Goal: Transaction & Acquisition: Purchase product/service

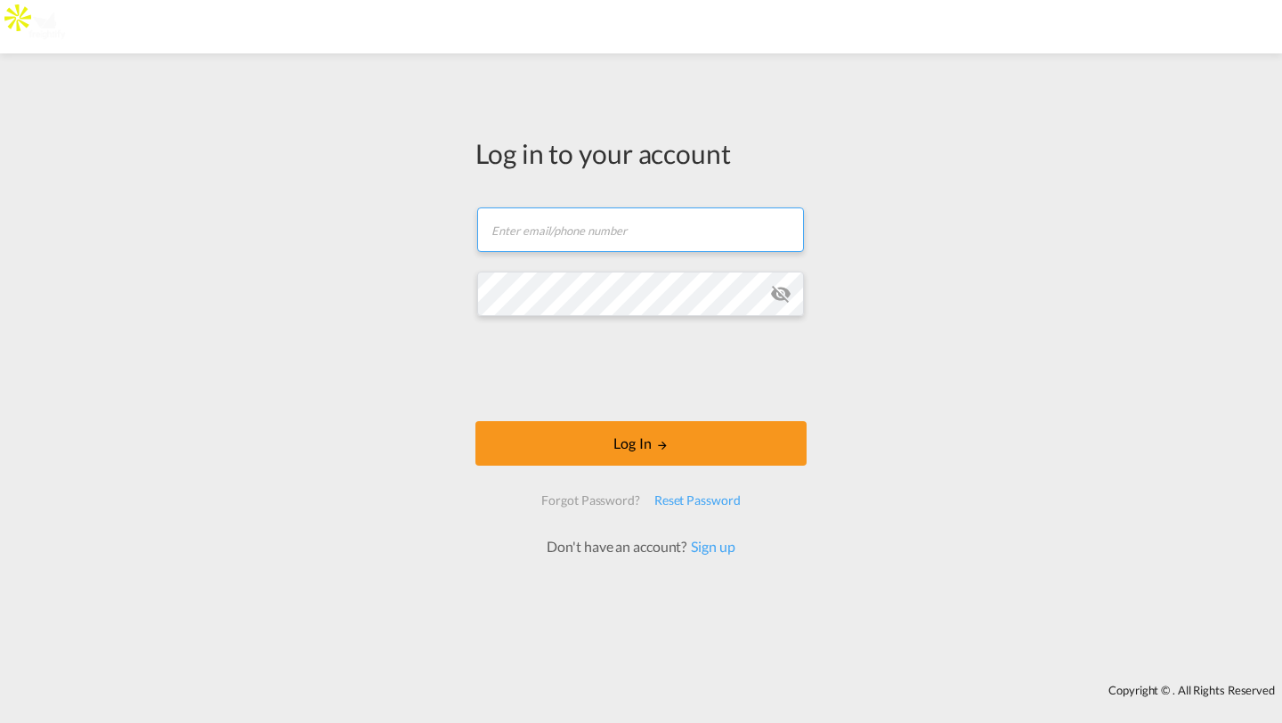
type input "kirk.aranha@freightify.com"
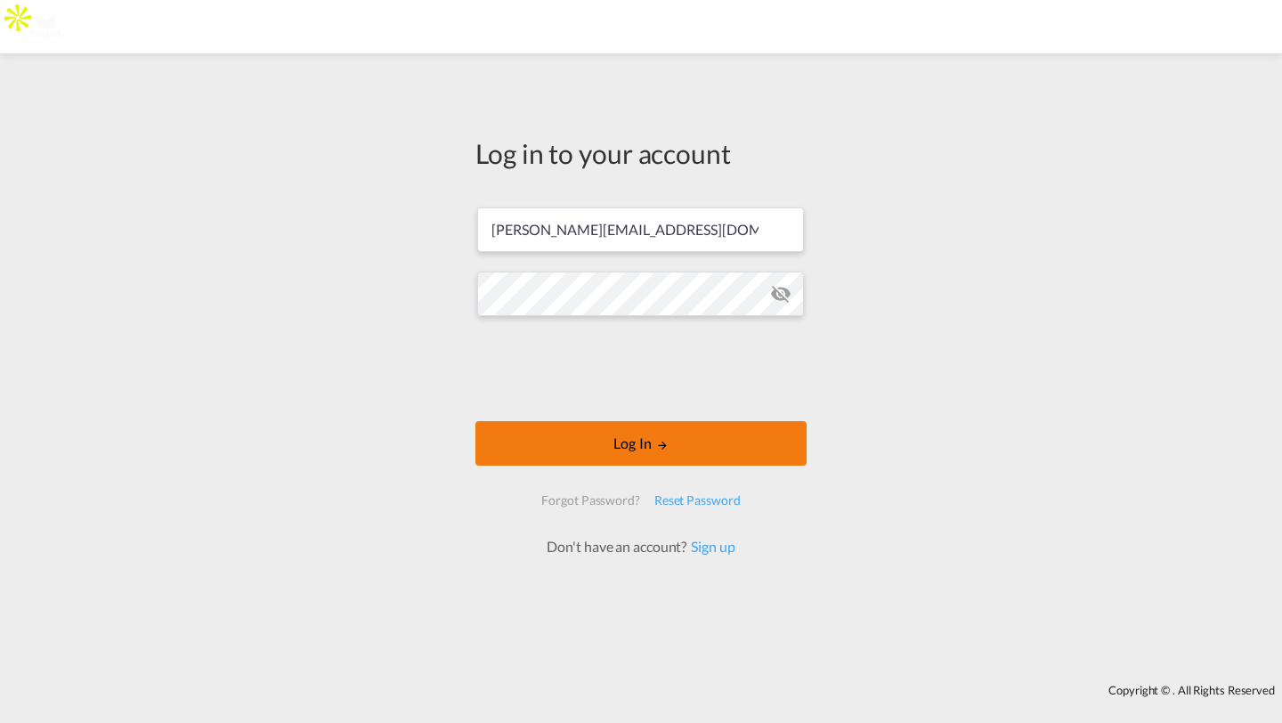
click at [529, 444] on button "Log In" at bounding box center [640, 443] width 331 height 45
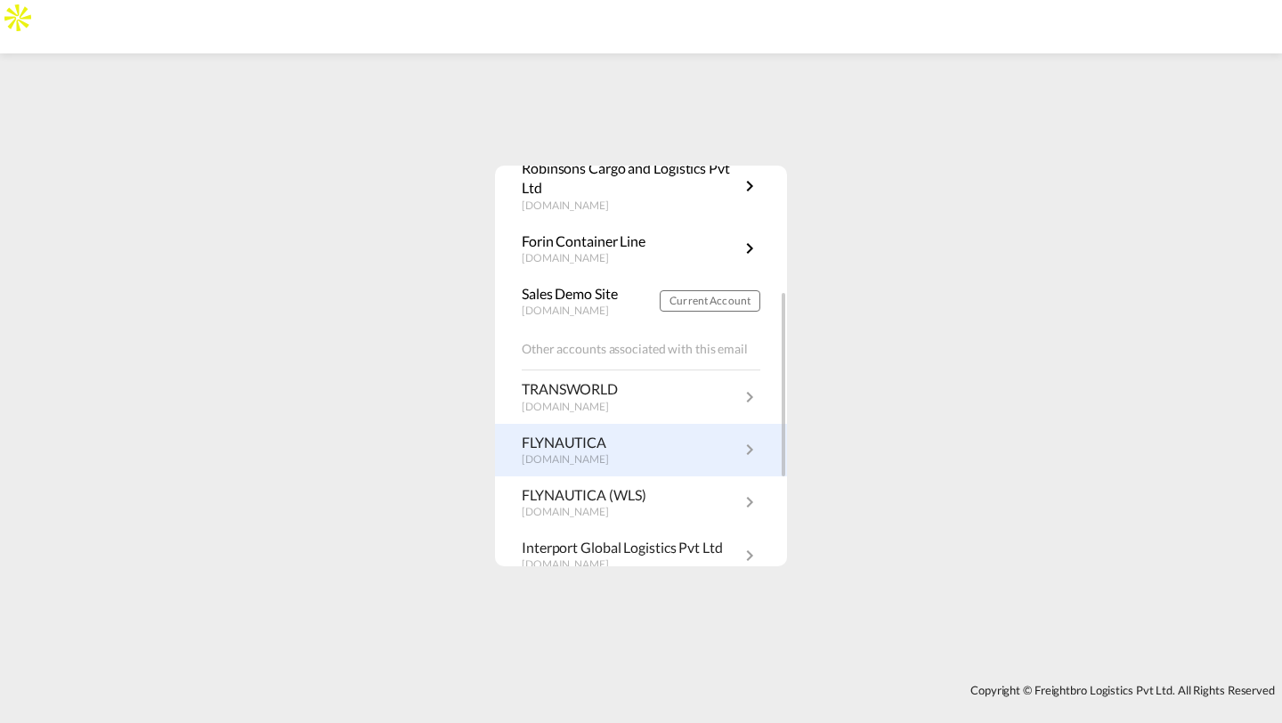
scroll to position [303, 0]
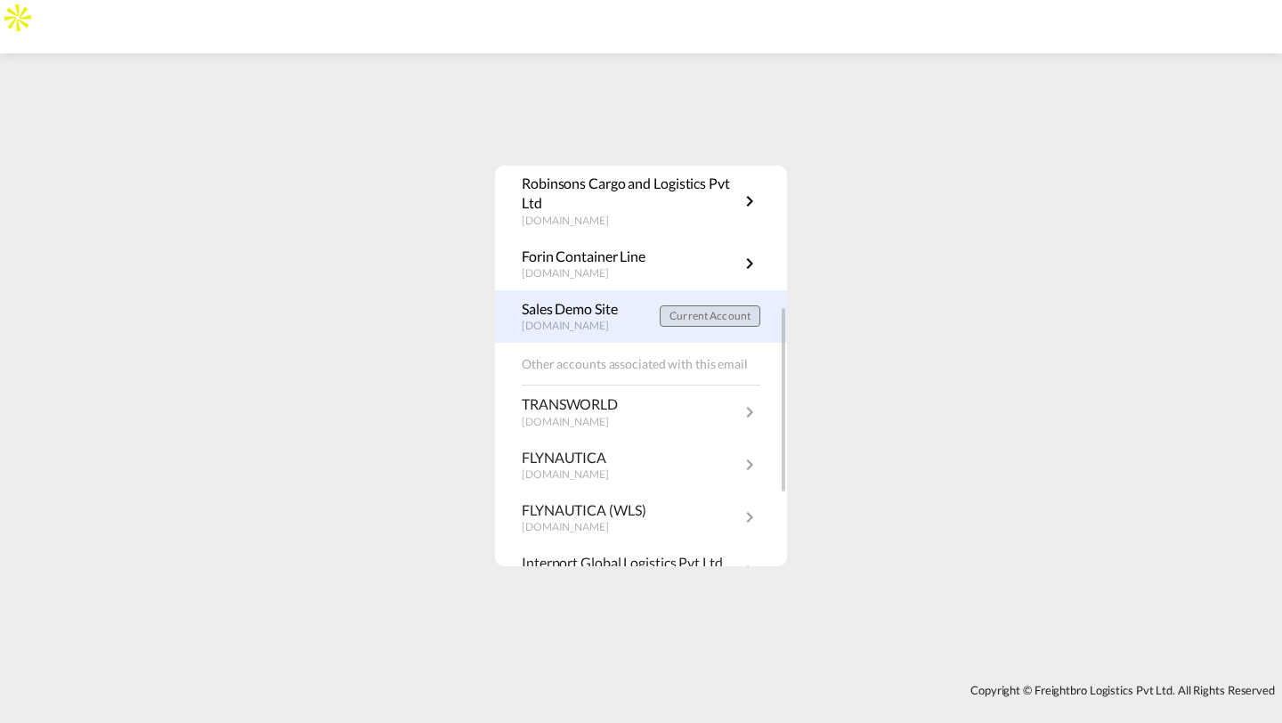
click at [687, 316] on span "Current Account" at bounding box center [710, 315] width 81 height 13
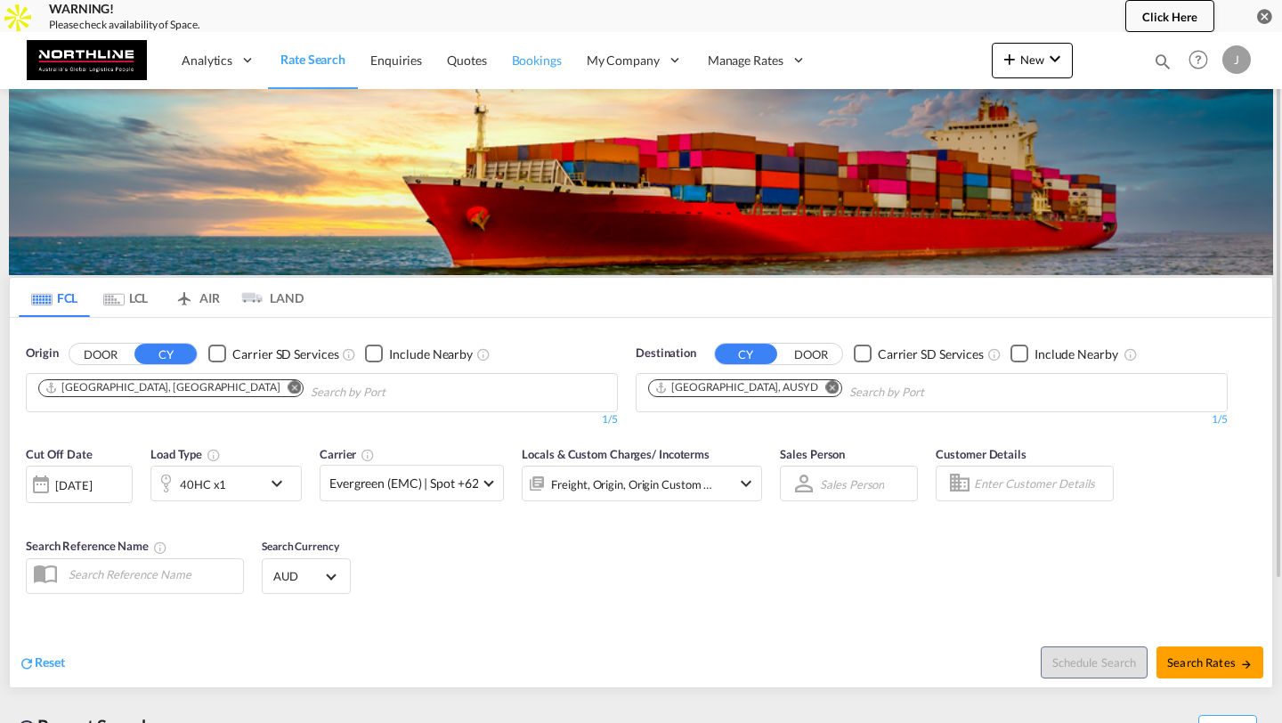
click at [515, 61] on span "Bookings" at bounding box center [537, 60] width 50 height 15
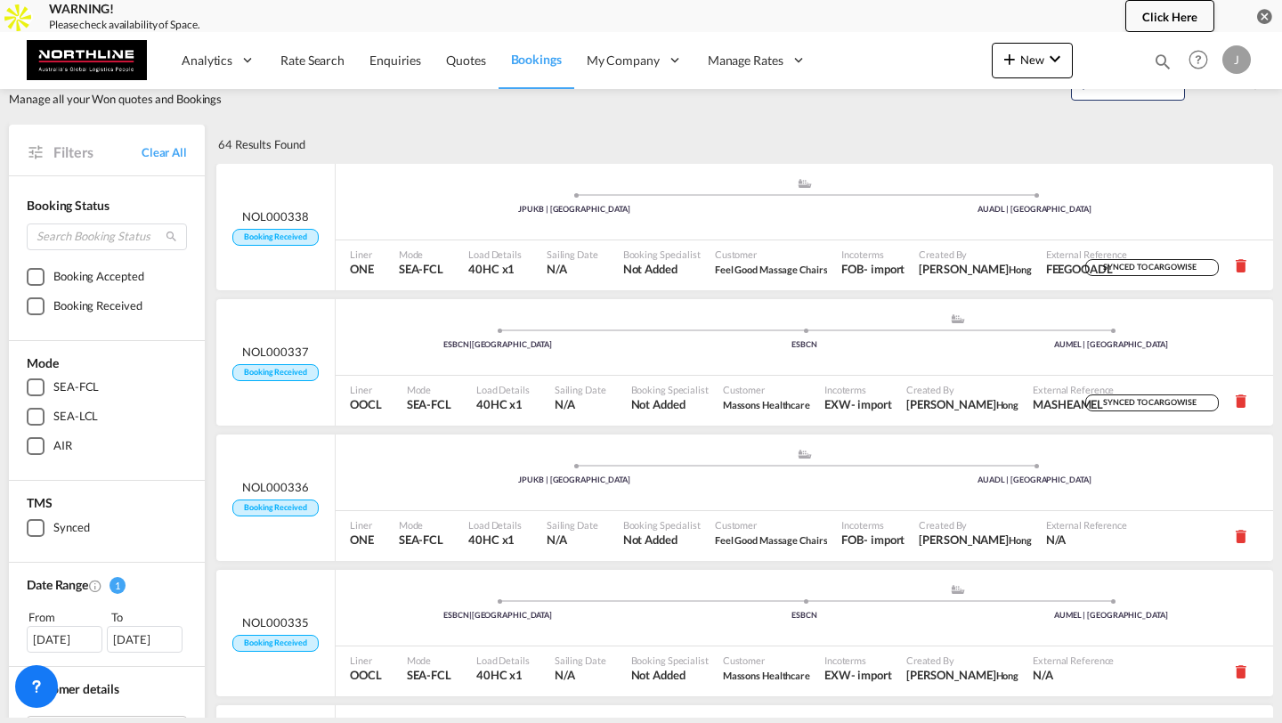
scroll to position [43, 0]
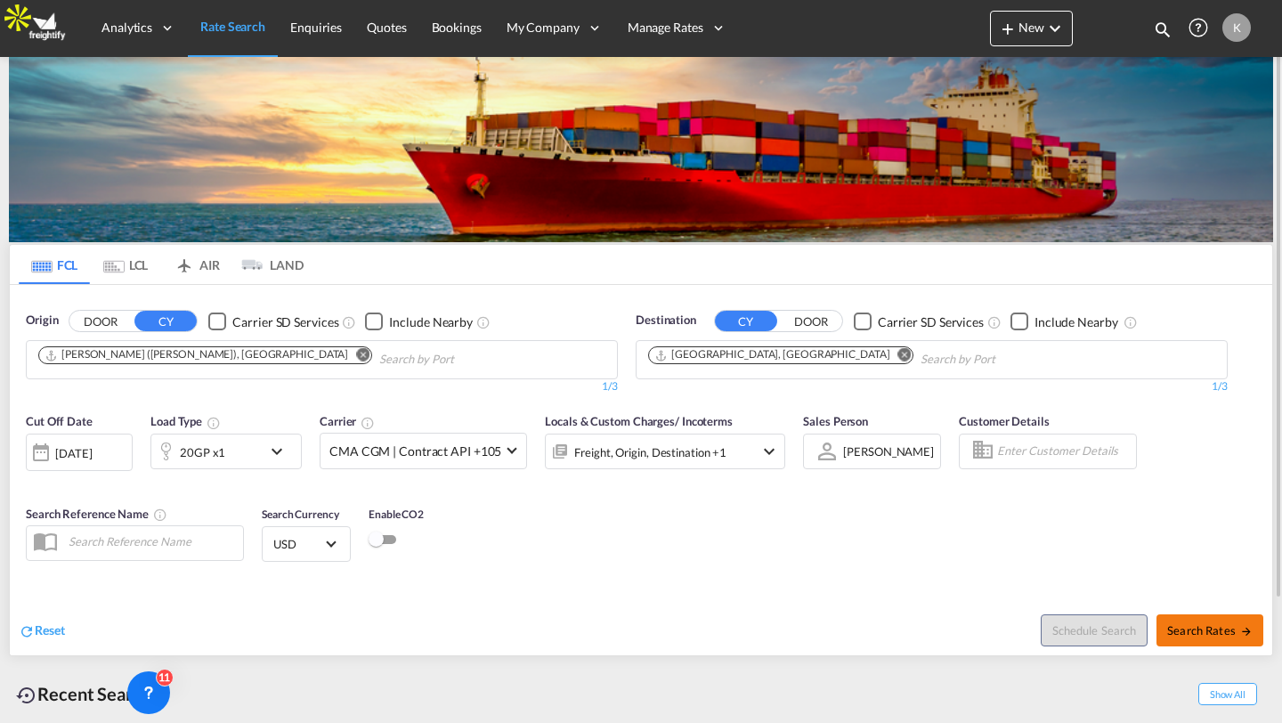
click at [1176, 628] on span "Search Rates" at bounding box center [1209, 630] width 85 height 14
type input "INNSA to DEHAM / 2 Oct 2025"
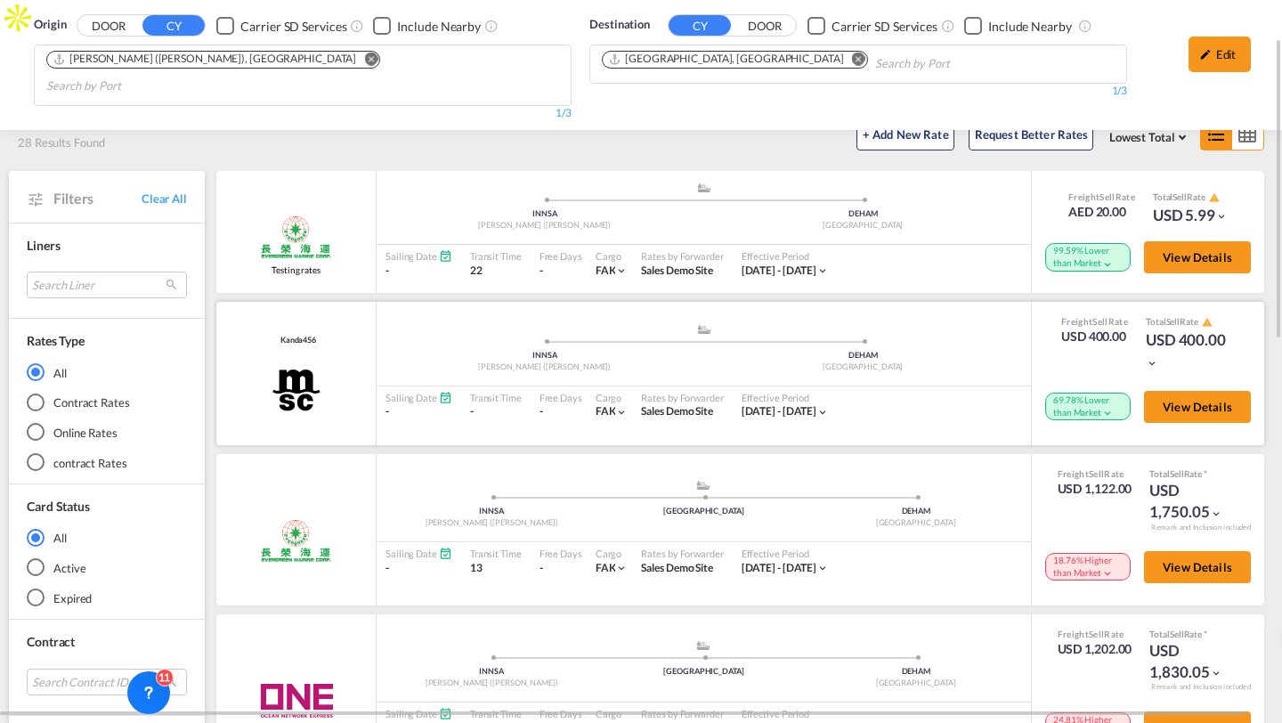
scroll to position [96, 0]
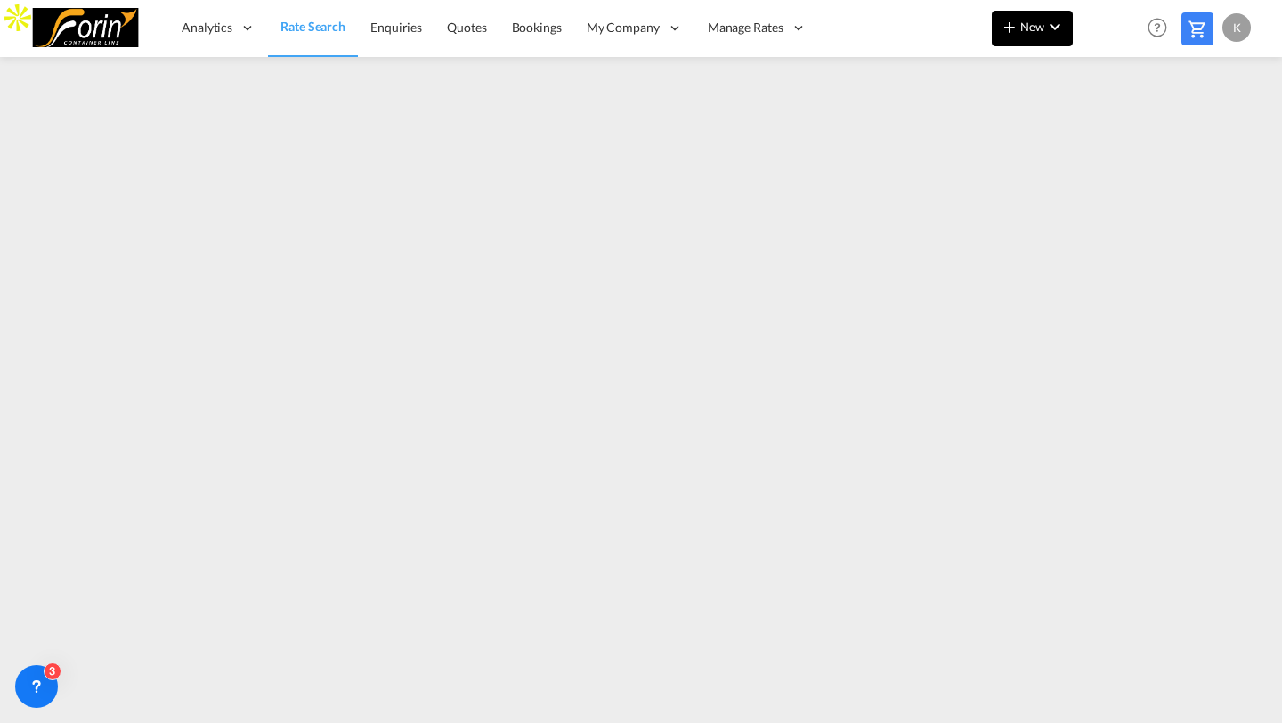
click at [1049, 40] on button "New" at bounding box center [1032, 29] width 81 height 36
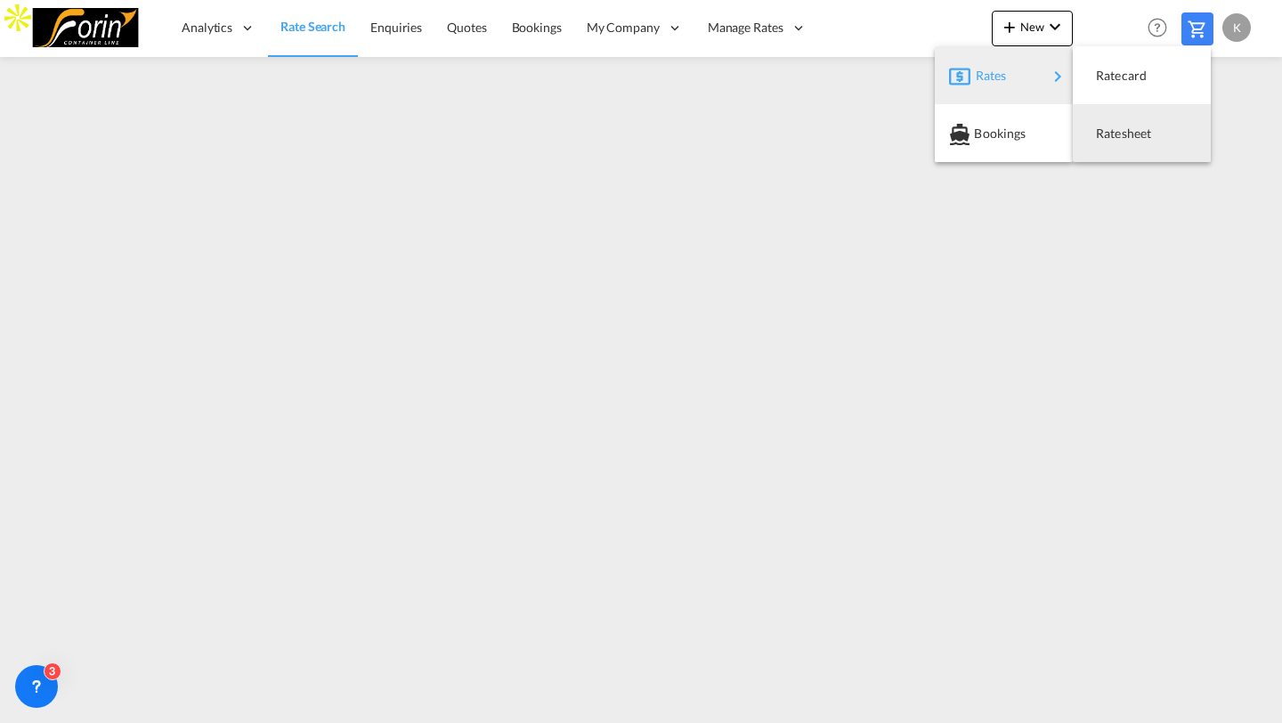
click at [890, 45] on md-backdrop at bounding box center [641, 361] width 1282 height 723
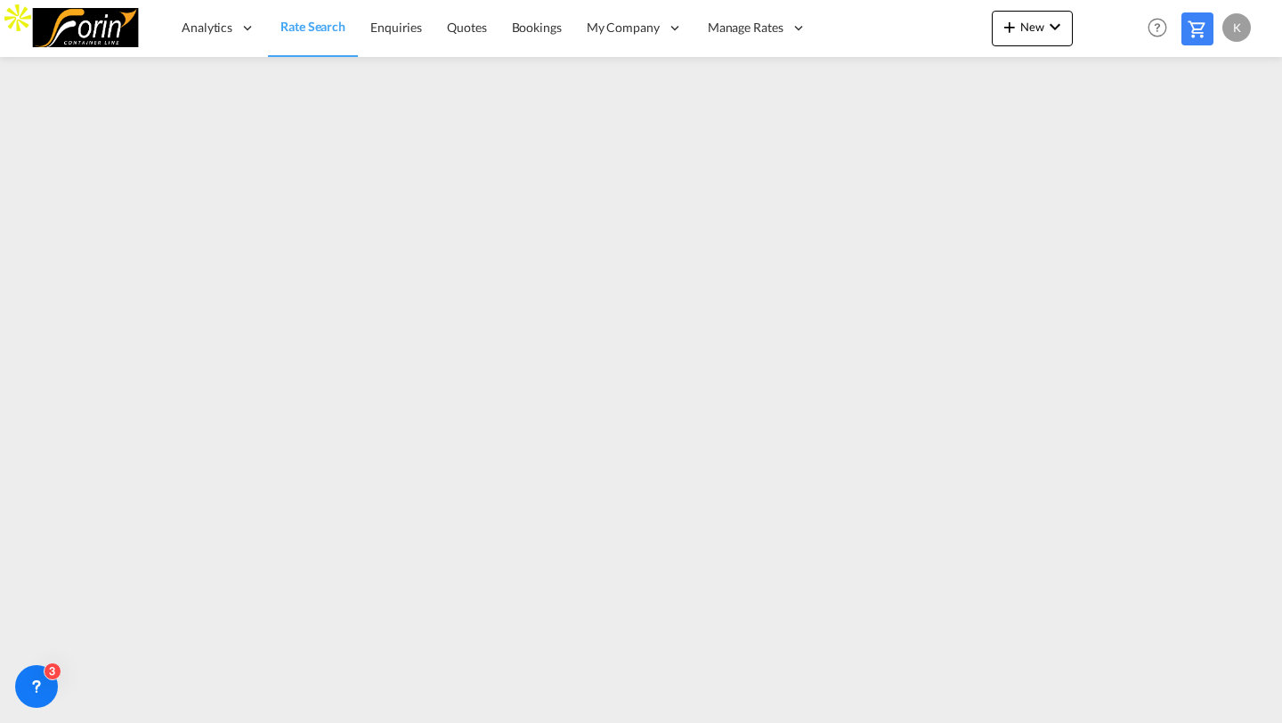
click at [1003, 5] on div "New Help Resources Product Release K My Profile Logout" at bounding box center [1124, 27] width 264 height 55
click at [1008, 21] on md-icon "icon-plus 400-fg" at bounding box center [1009, 26] width 21 height 21
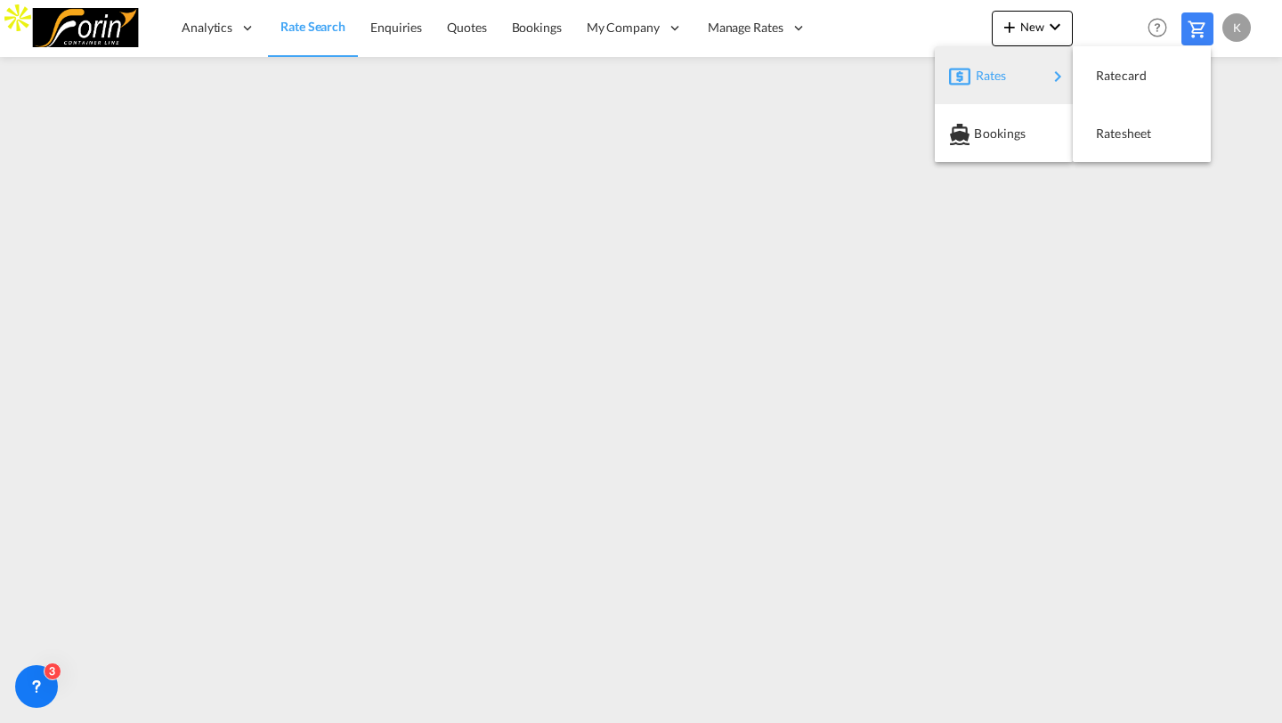
click at [914, 33] on md-backdrop at bounding box center [641, 361] width 1282 height 723
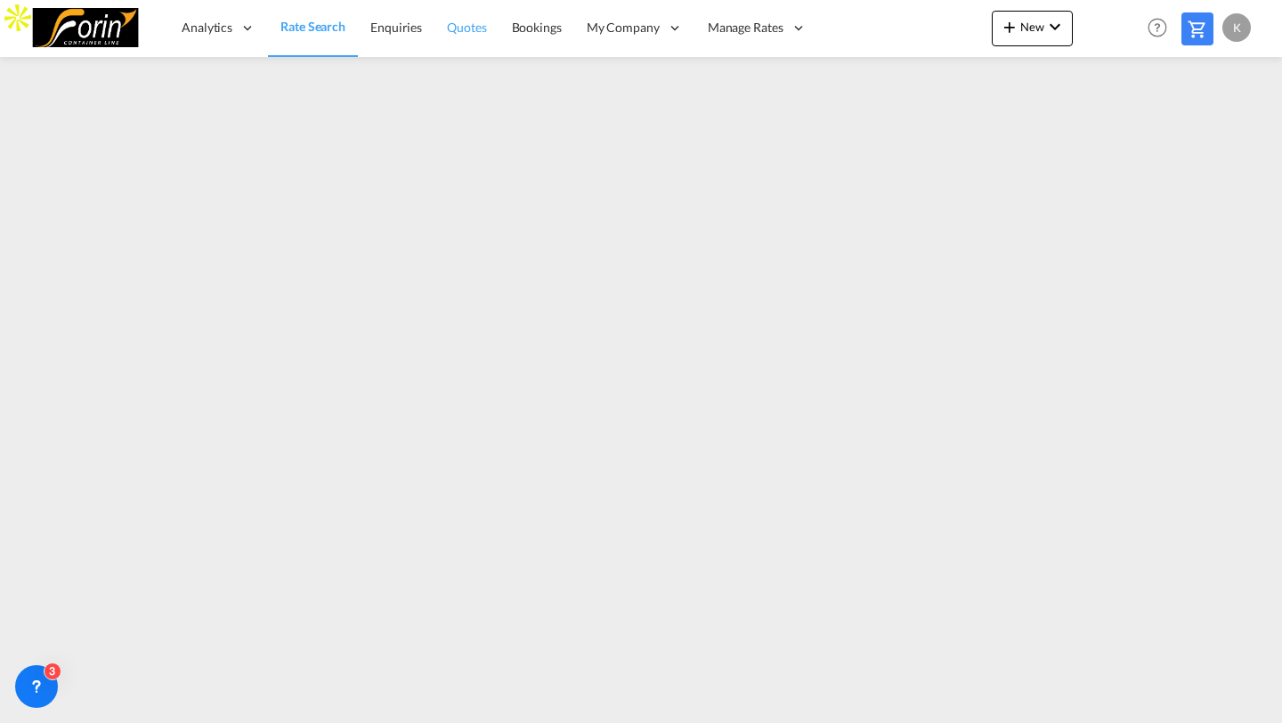
click at [450, 28] on span "Quotes" at bounding box center [466, 27] width 39 height 15
click at [1040, 28] on span "New" at bounding box center [1032, 27] width 67 height 14
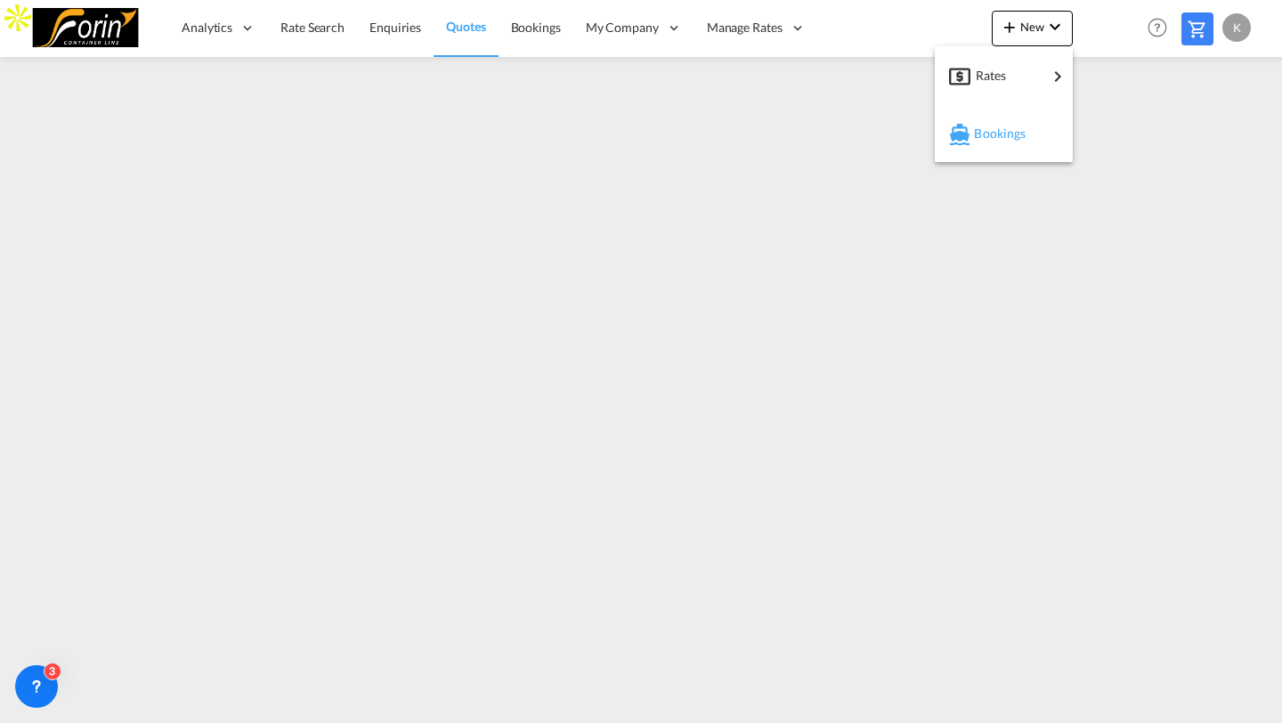
click at [963, 139] on md-icon "button" at bounding box center [959, 134] width 21 height 21
